Goal: Information Seeking & Learning: Understand process/instructions

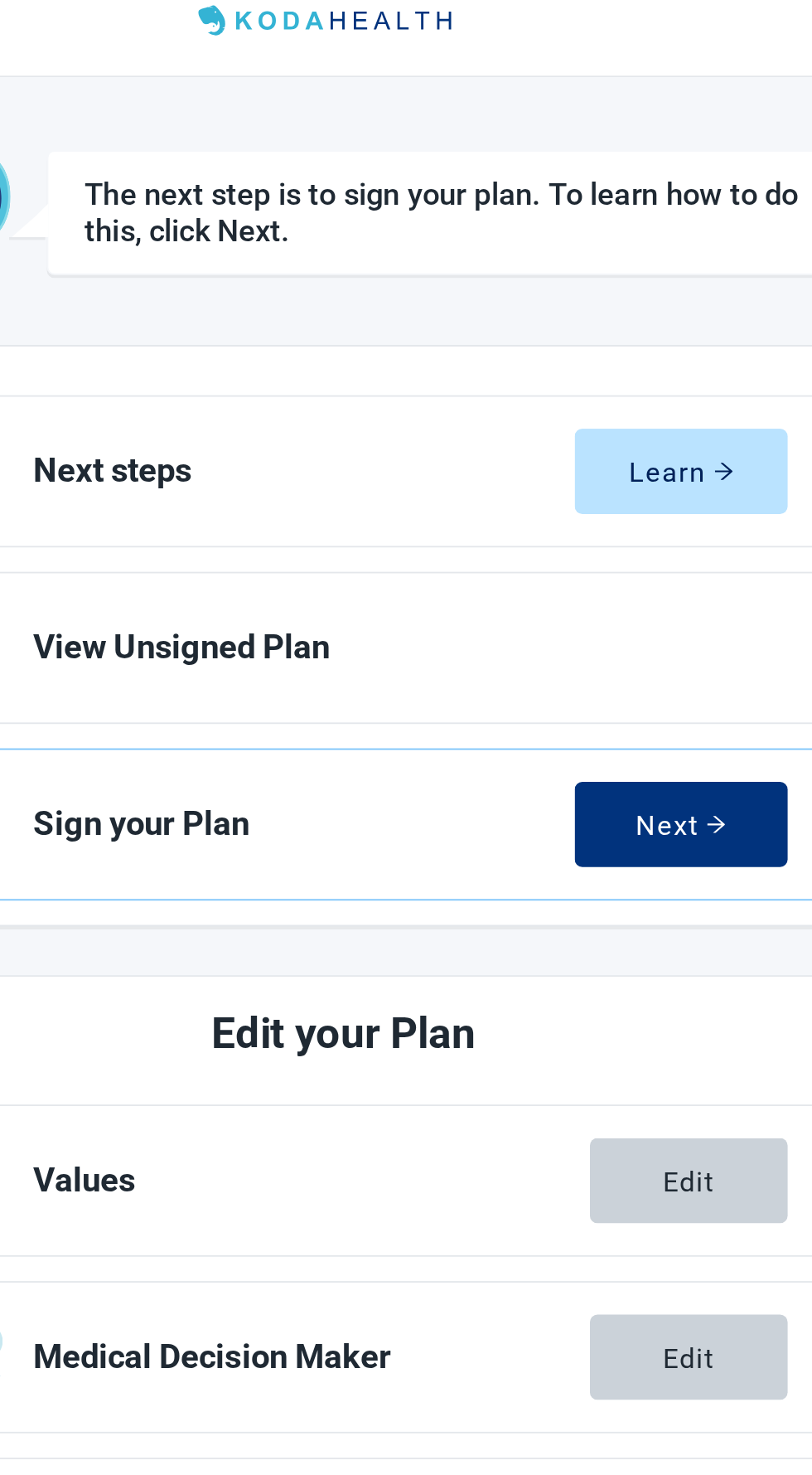
click at [365, 273] on span "Next steps" at bounding box center [385, 274] width 295 height 20
